Goal: Task Accomplishment & Management: Manage account settings

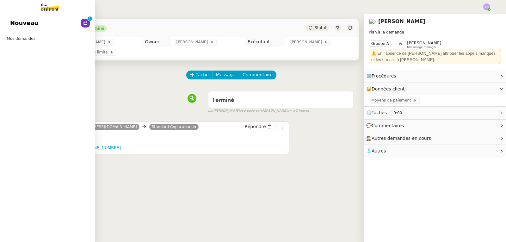
click at [20, 23] on span "Nouveau" at bounding box center [24, 22] width 28 height 9
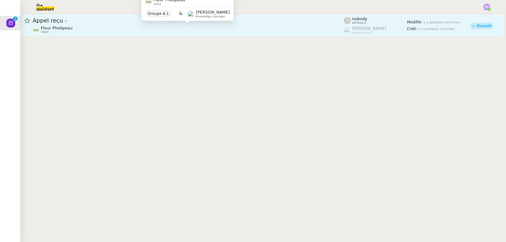
click at [140, 26] on div "Fleur Phelipeau client" at bounding box center [188, 30] width 311 height 8
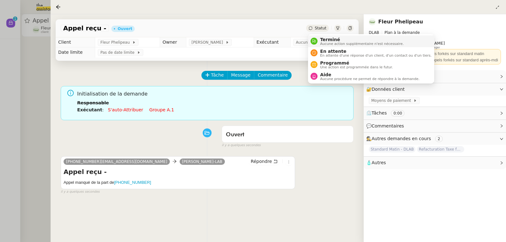
click at [325, 38] on span "Terminé" at bounding box center [362, 39] width 84 height 5
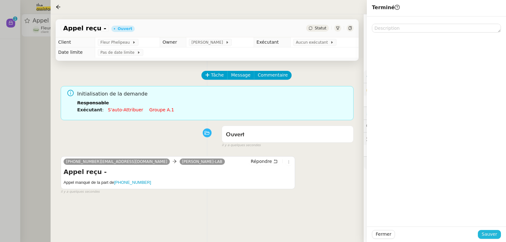
click at [491, 234] on span "Sauver" at bounding box center [490, 234] width 16 height 7
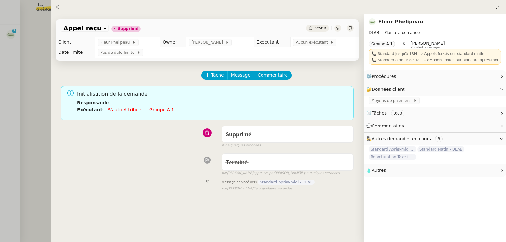
click at [30, 41] on div at bounding box center [253, 121] width 506 height 242
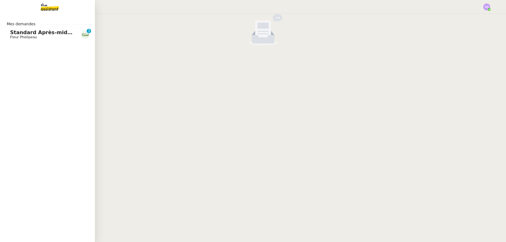
click at [16, 33] on span "Standard Après-midi - DLAB" at bounding box center [50, 32] width 80 height 6
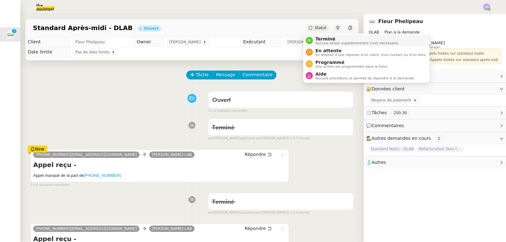
click at [324, 37] on span "Terminé" at bounding box center [358, 38] width 84 height 5
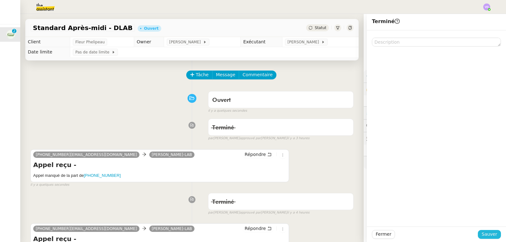
drag, startPoint x: 481, startPoint y: 236, endPoint x: 229, endPoint y: 1, distance: 344.5
click at [482, 236] on span "Sauver" at bounding box center [490, 234] width 16 height 7
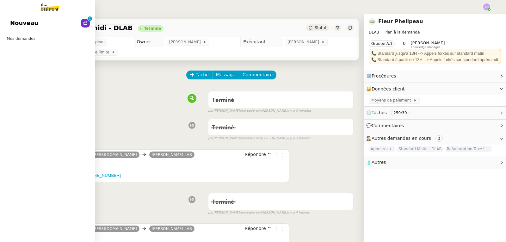
click at [15, 22] on span "Nouveau" at bounding box center [24, 22] width 28 height 9
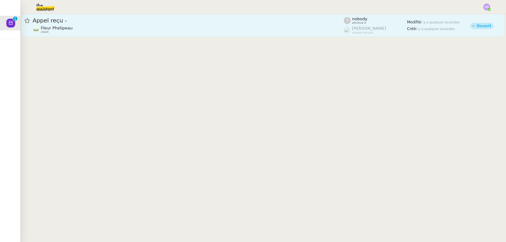
click at [167, 34] on div "Fleur Phelipeau client" at bounding box center [188, 30] width 311 height 8
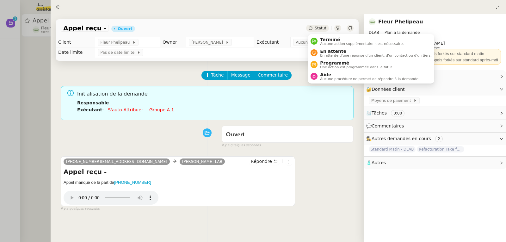
click at [324, 29] on span "Statut" at bounding box center [321, 28] width 12 height 4
click at [331, 41] on span "Terminé" at bounding box center [362, 39] width 84 height 5
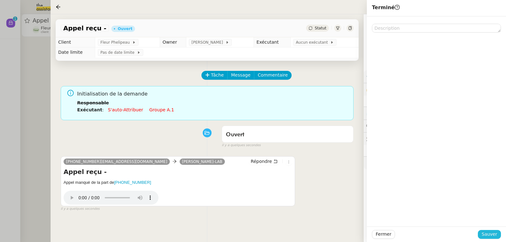
click at [492, 236] on span "Sauver" at bounding box center [490, 234] width 16 height 7
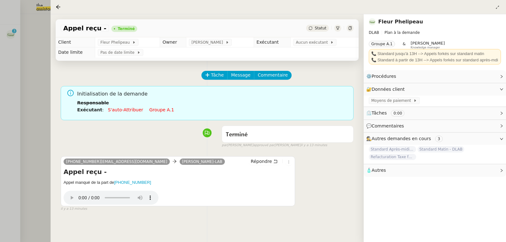
click at [17, 63] on div at bounding box center [253, 121] width 506 height 242
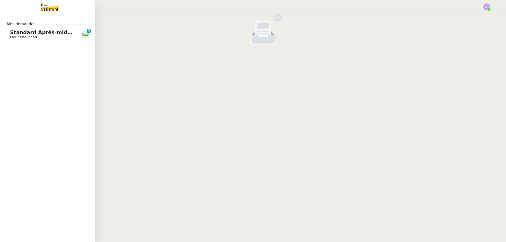
click at [25, 37] on span "Fleur Phelipeau" at bounding box center [23, 37] width 27 height 4
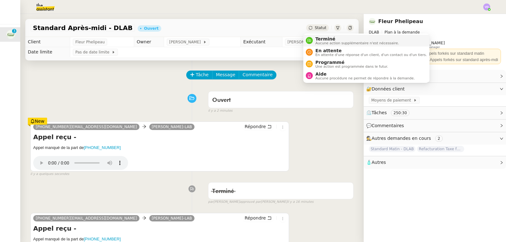
click at [322, 36] on span "Terminé" at bounding box center [358, 38] width 84 height 5
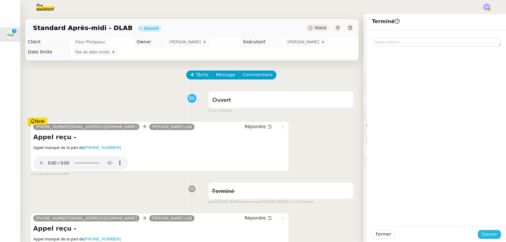
click at [483, 238] on button "Sauver" at bounding box center [489, 234] width 23 height 9
